Goal: Find contact information: Find contact information

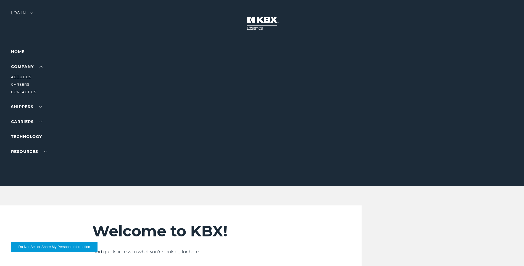
click at [25, 78] on link "About Us" at bounding box center [21, 77] width 20 height 4
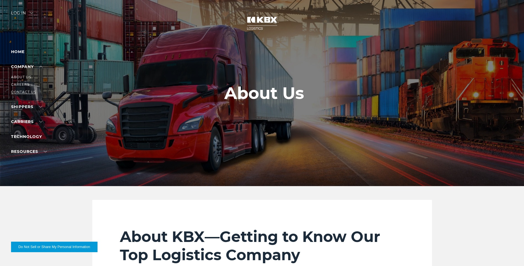
click at [29, 91] on link "Contact Us" at bounding box center [23, 92] width 25 height 4
